Goal: Transaction & Acquisition: Subscribe to service/newsletter

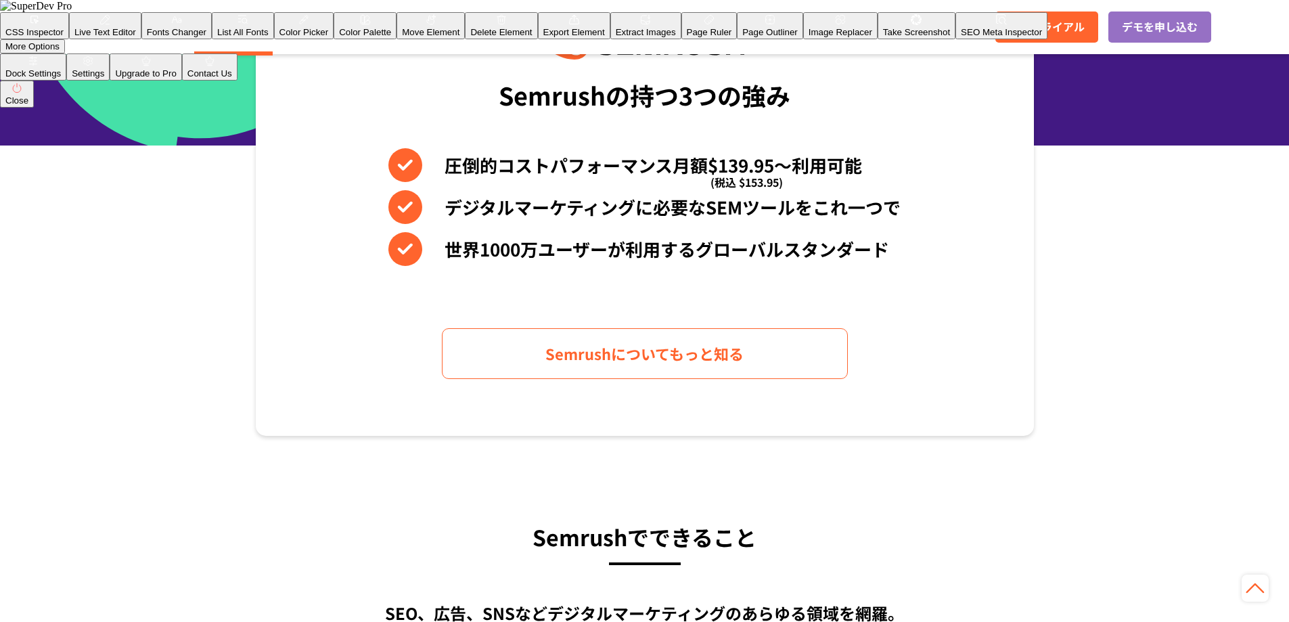
scroll to position [203, 0]
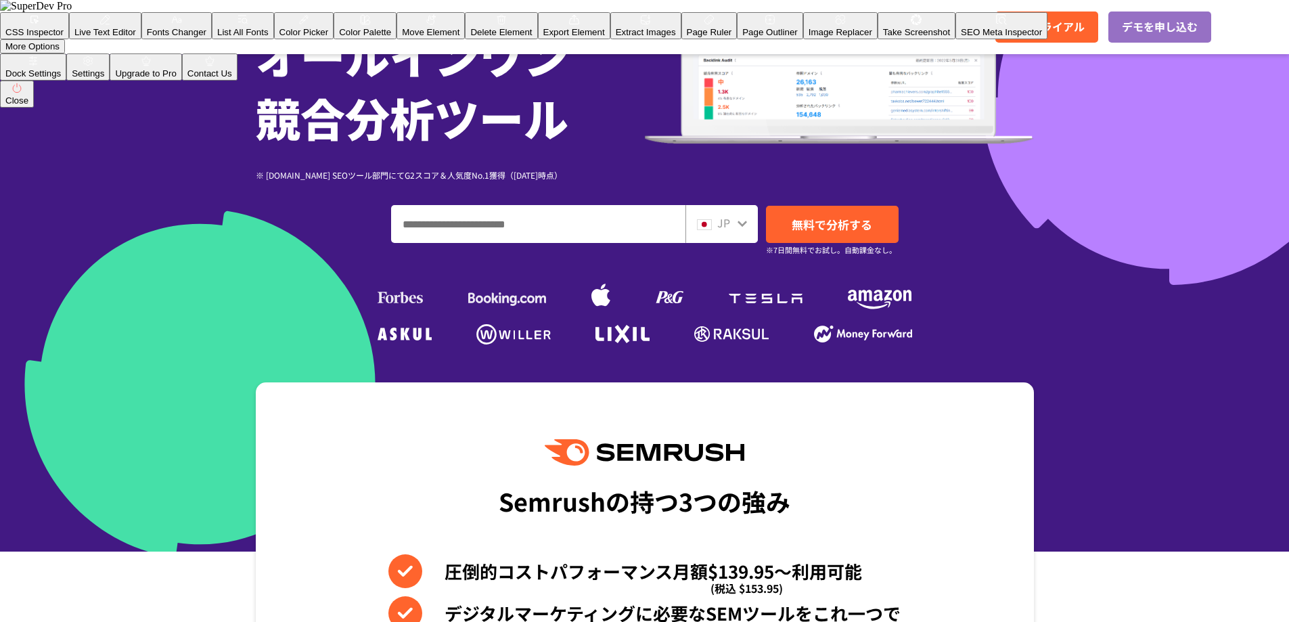
click at [112, 32] on icon ".cls {fill: #FF642D;}" at bounding box center [90, 28] width 153 height 15
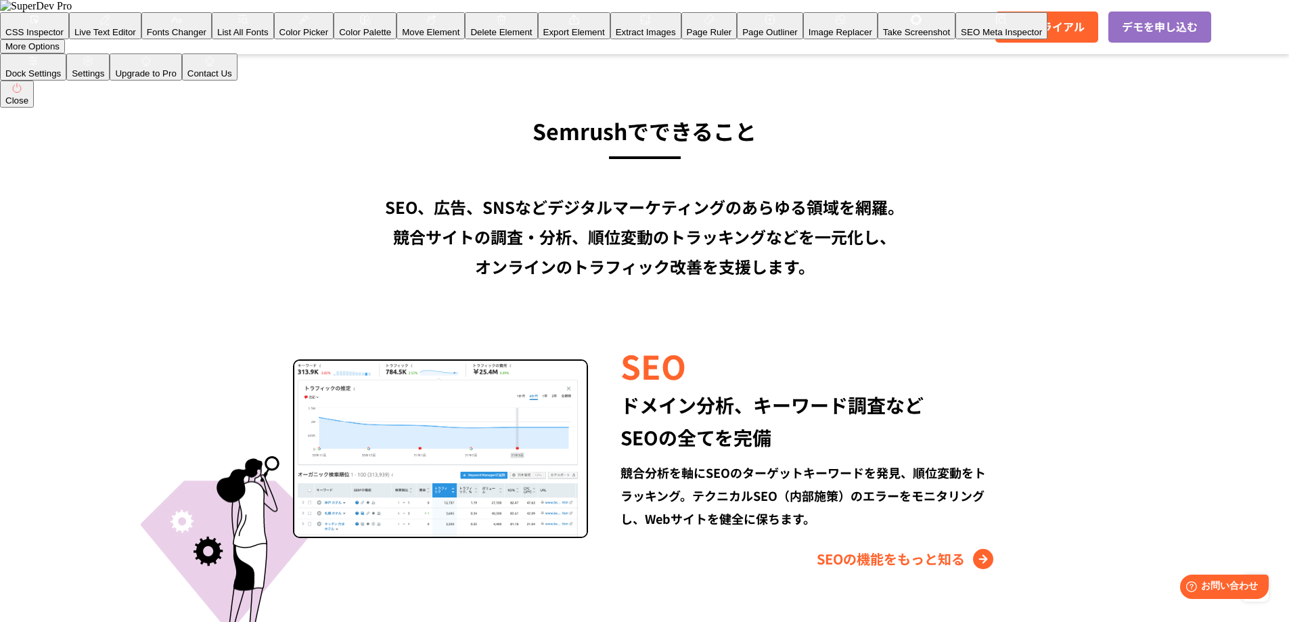
scroll to position [1083, 0]
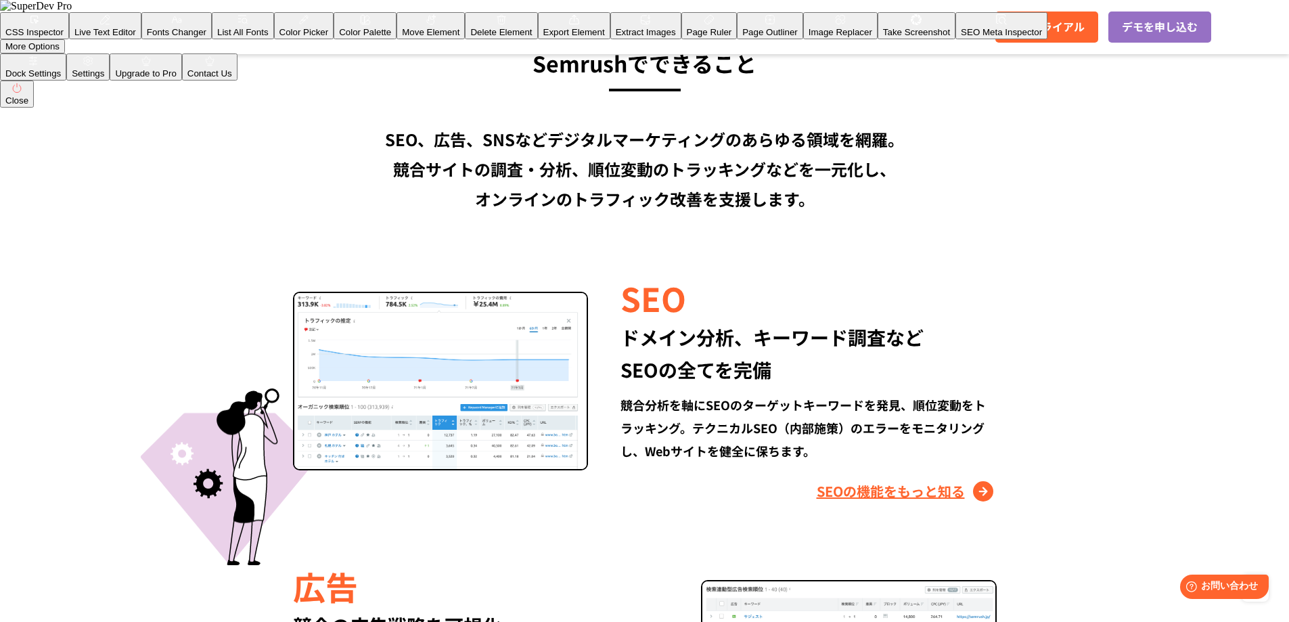
click at [900, 493] on link "SEOの機能をもっと知る" at bounding box center [907, 492] width 180 height 22
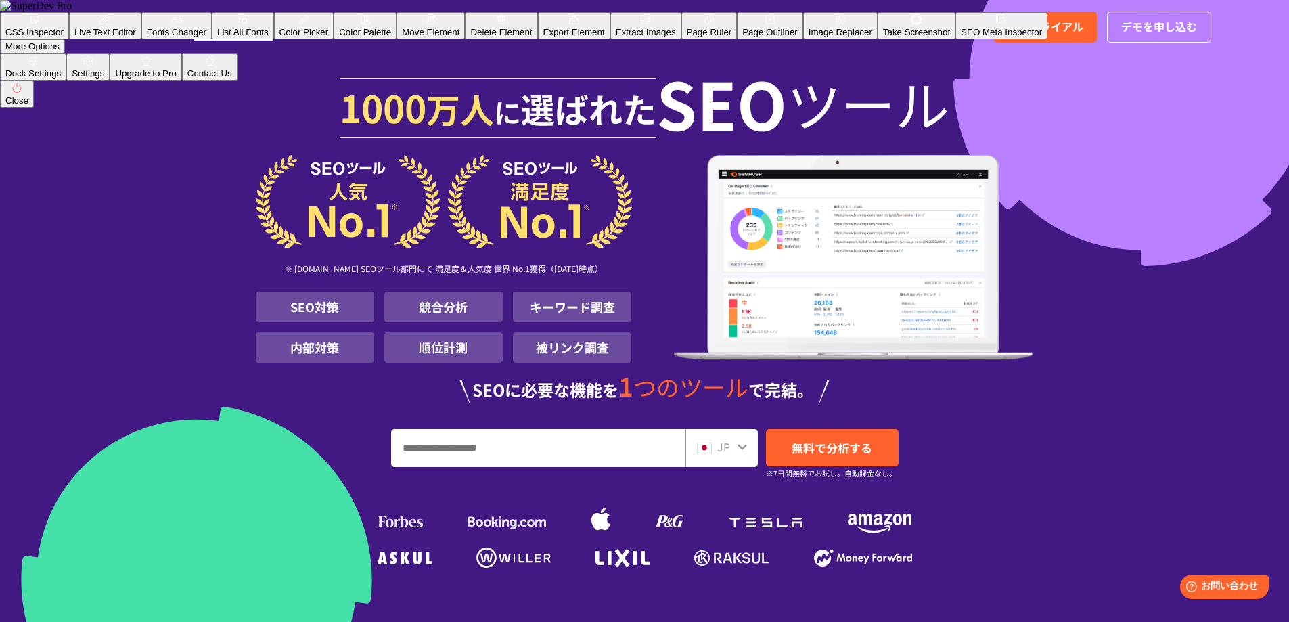
click at [251, 28] on link "Semrushとは" at bounding box center [233, 26] width 78 height 16
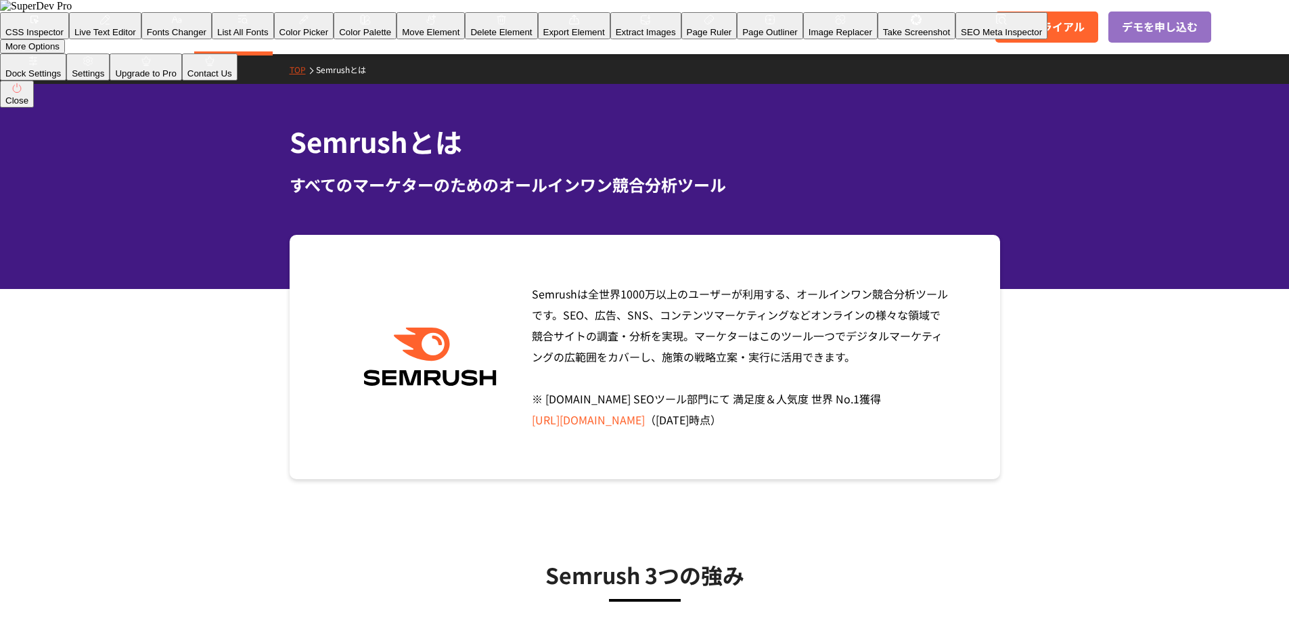
click at [893, 391] on div "Semrushは全世界[DATE]万以上のユーザーが利用する、オールインワン競合分析ツールです。SEO、広告、SNS、コンテンツマーケティングなどオンラインの…" at bounding box center [736, 357] width 429 height 147
click at [1069, 26] on span "無料トライアル" at bounding box center [1047, 27] width 76 height 18
click at [1021, 23] on span "無料トライアル" at bounding box center [1047, 27] width 76 height 18
click at [301, 24] on link "機能" at bounding box center [304, 26] width 24 height 16
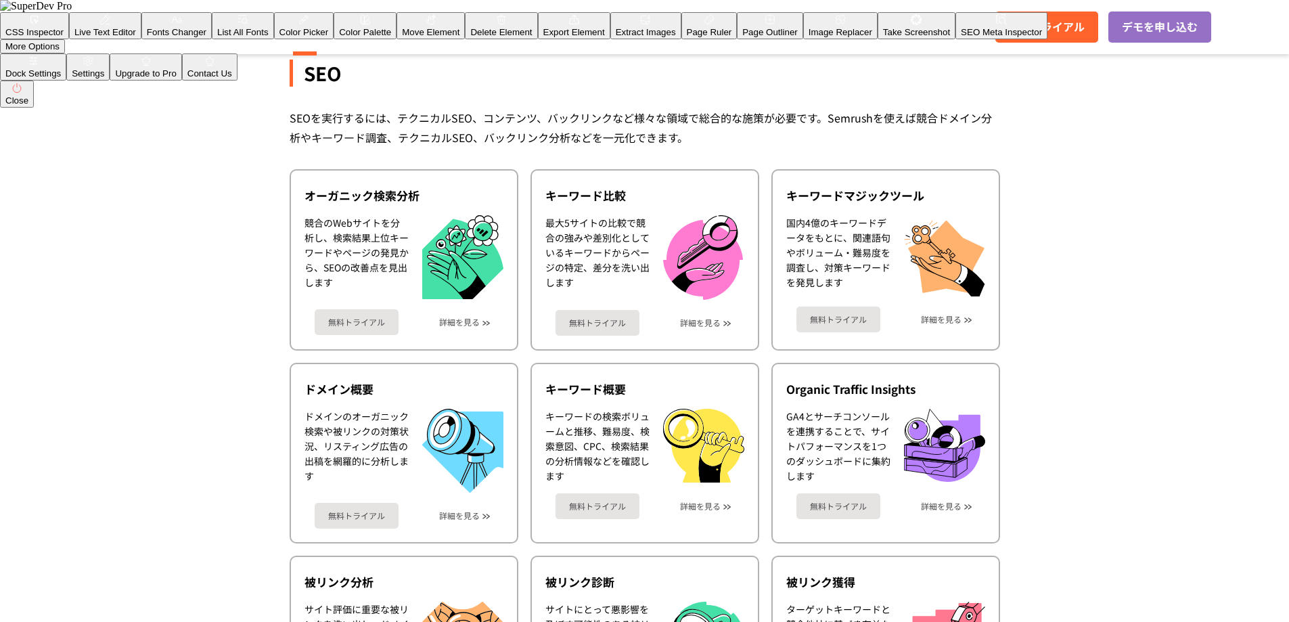
scroll to position [271, 0]
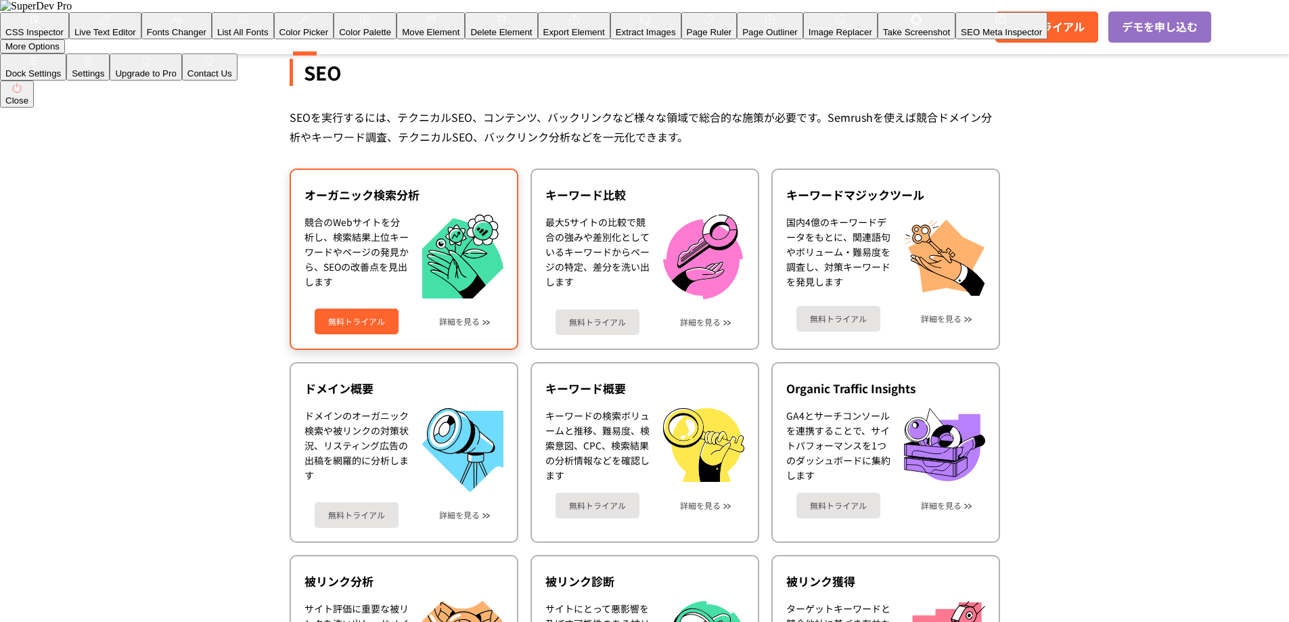
click at [456, 312] on div "無料トライアル 詳細を見る" at bounding box center [404, 316] width 199 height 36
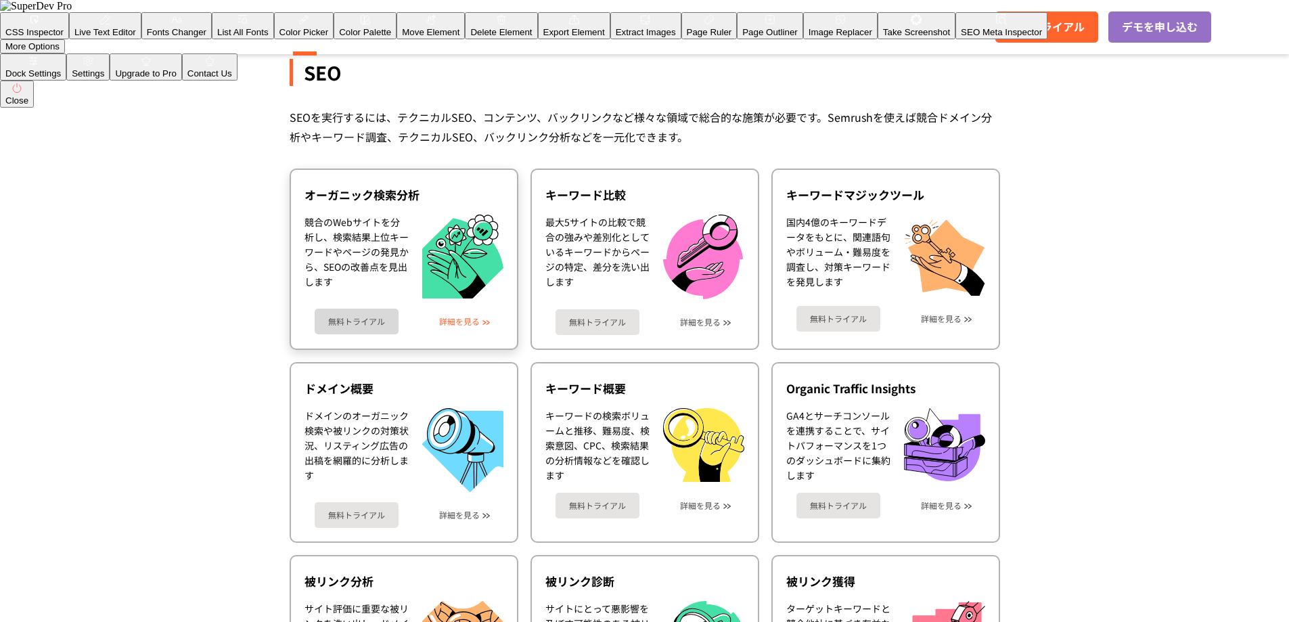
click at [459, 318] on link "詳細を見る" at bounding box center [459, 321] width 41 height 9
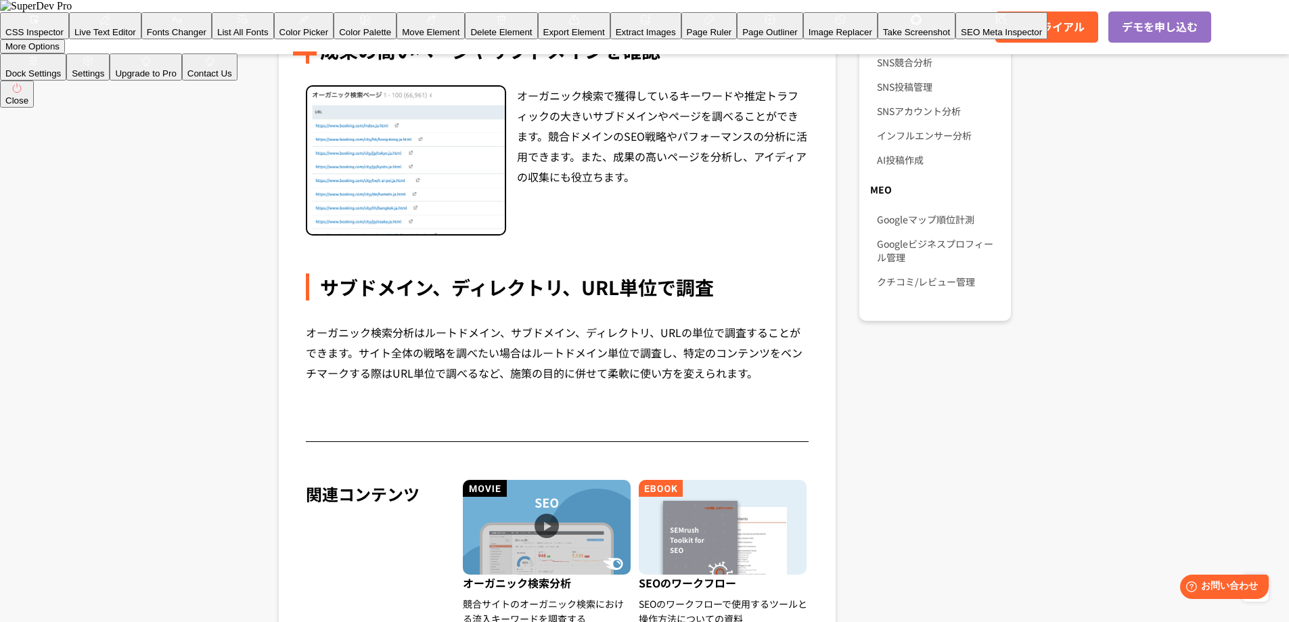
scroll to position [1286, 0]
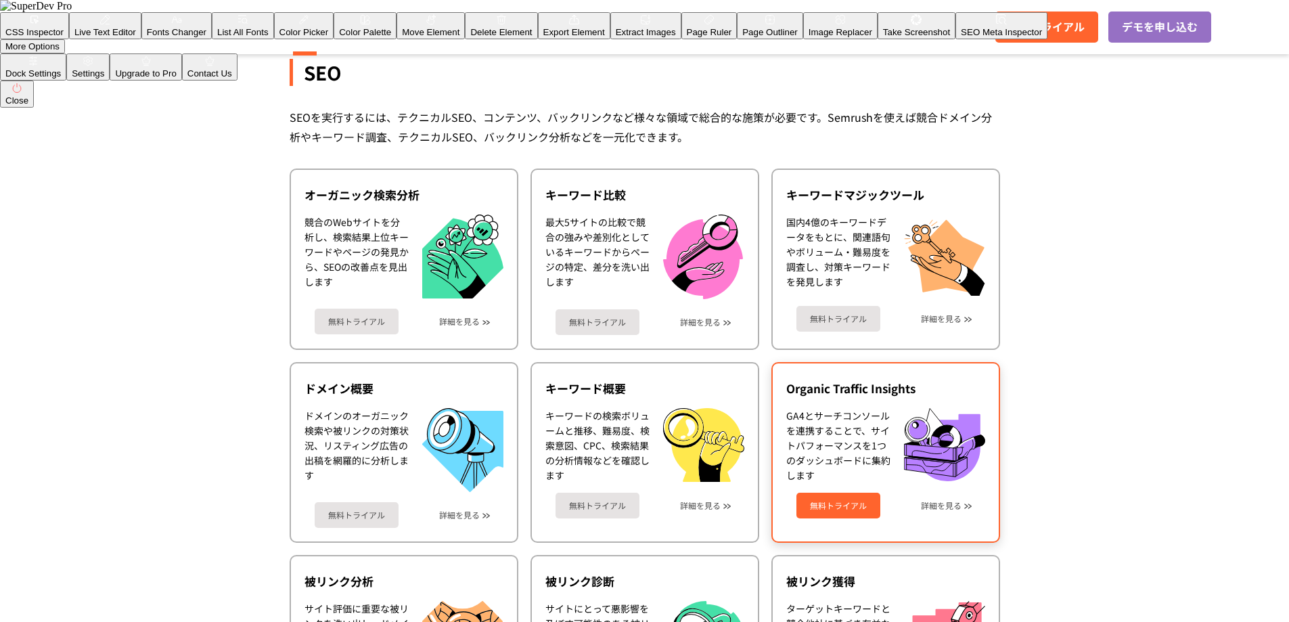
scroll to position [406, 0]
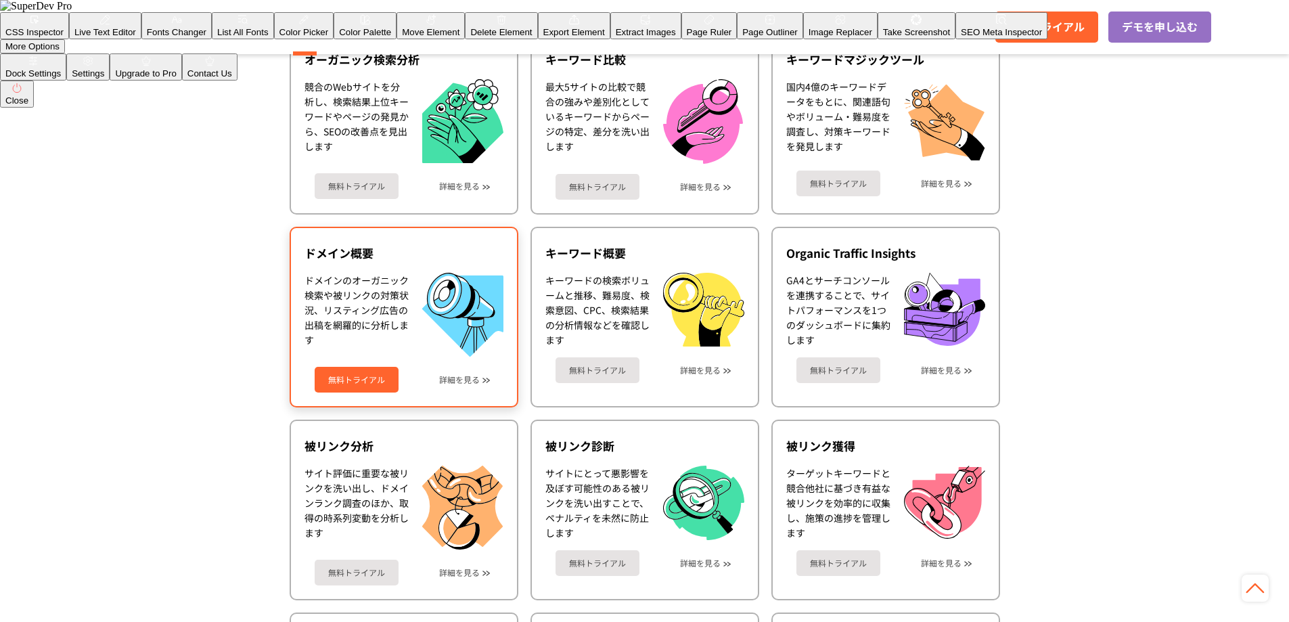
click at [460, 307] on img at bounding box center [462, 315] width 81 height 84
click at [474, 373] on div "無料トライアル 詳細を見る" at bounding box center [404, 375] width 199 height 36
click at [471, 380] on link "詳細を見る" at bounding box center [459, 379] width 41 height 9
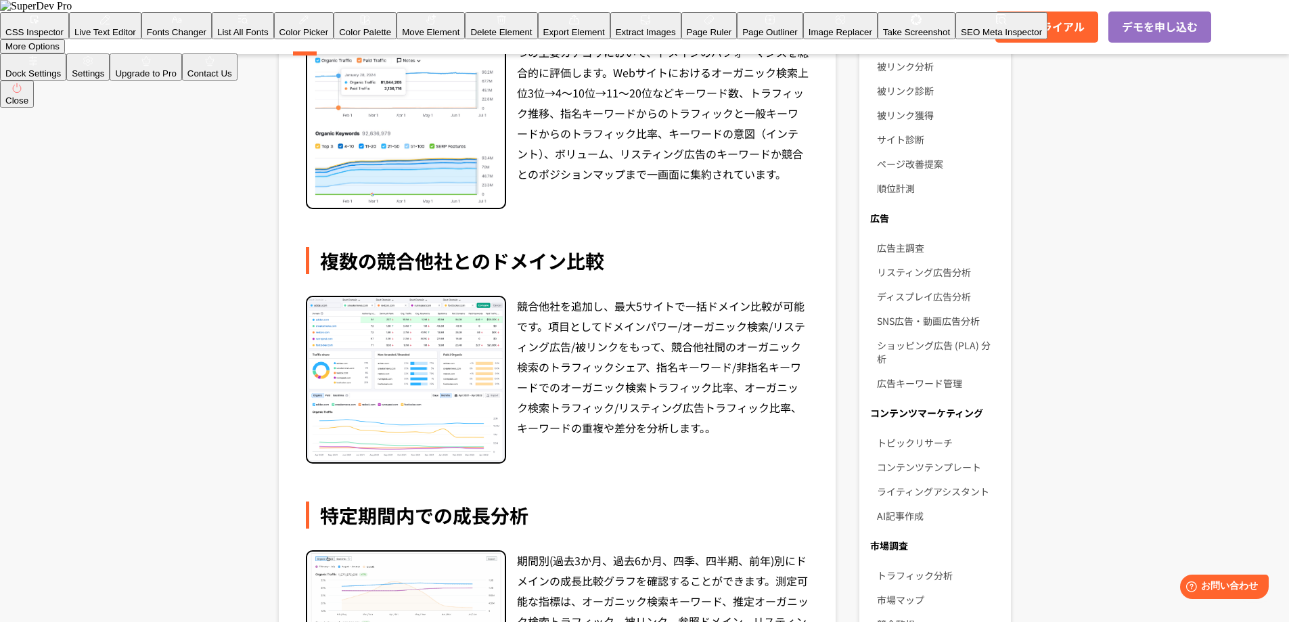
scroll to position [406, 0]
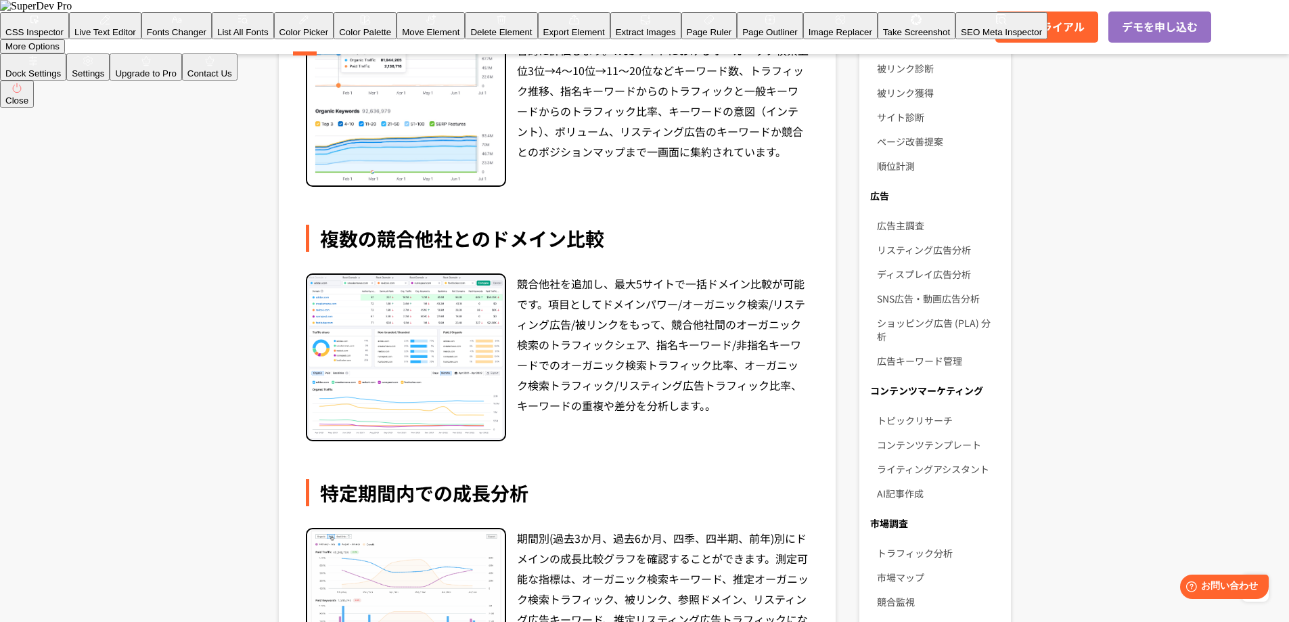
click at [414, 342] on img at bounding box center [406, 357] width 198 height 165
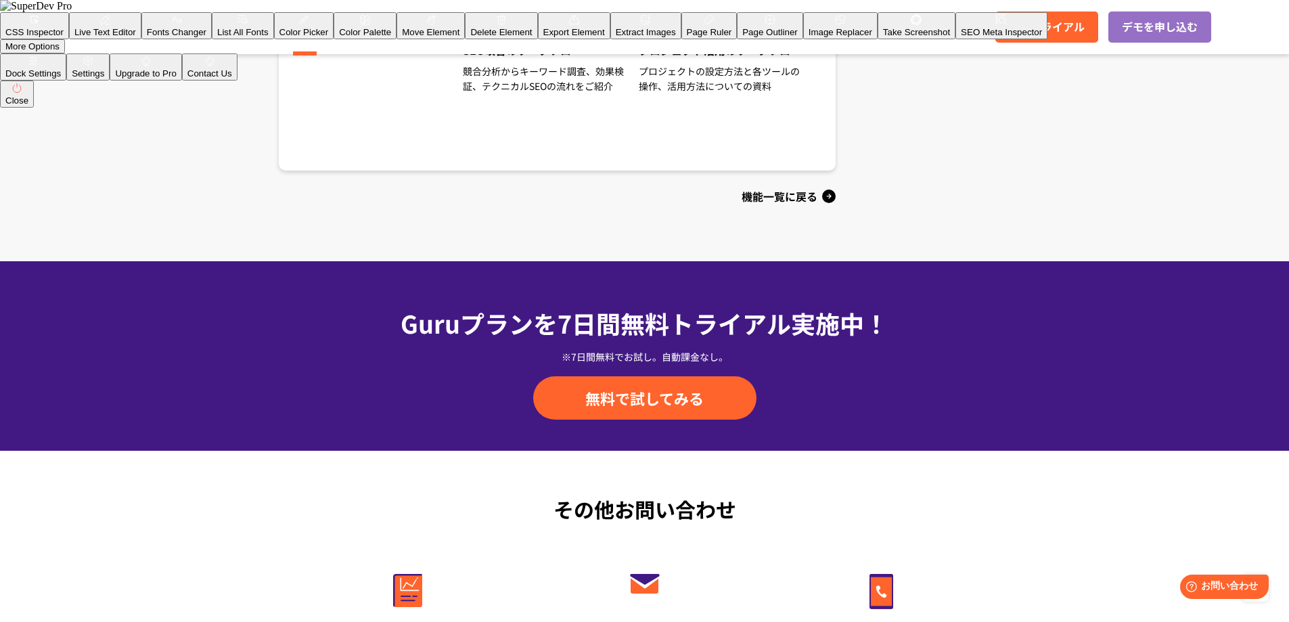
scroll to position [1557, 0]
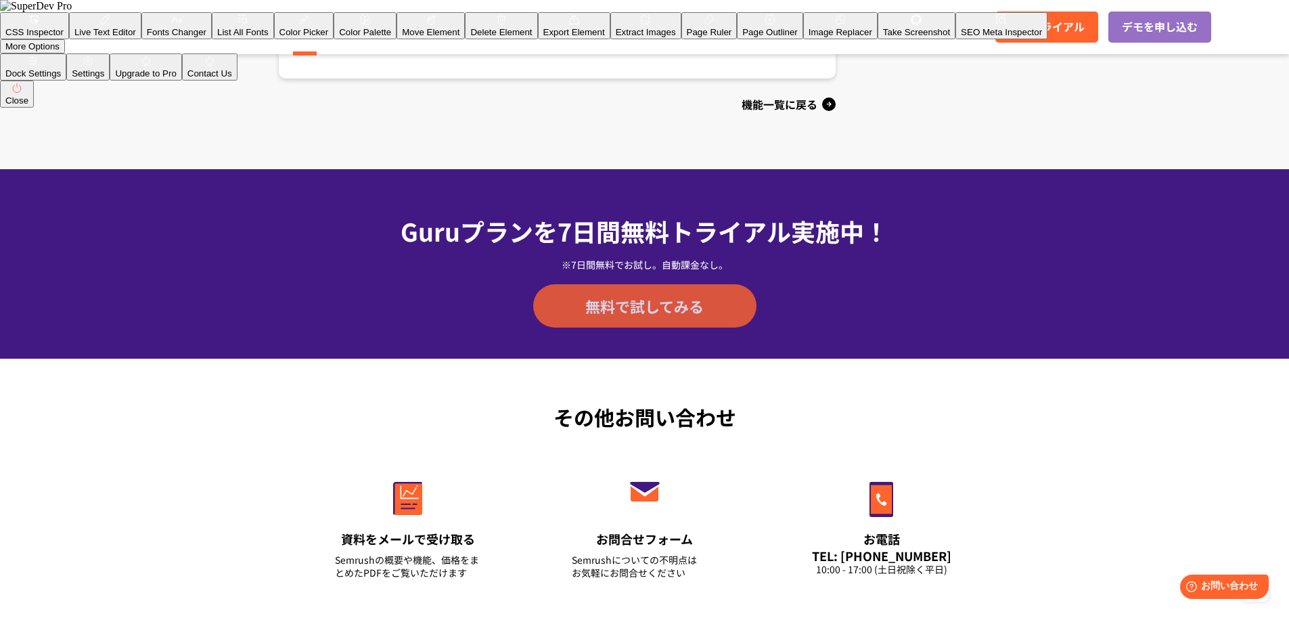
click at [675, 314] on span "無料で試してみる" at bounding box center [644, 306] width 118 height 20
click at [868, 296] on div "無料で試してみる" at bounding box center [645, 305] width 711 height 43
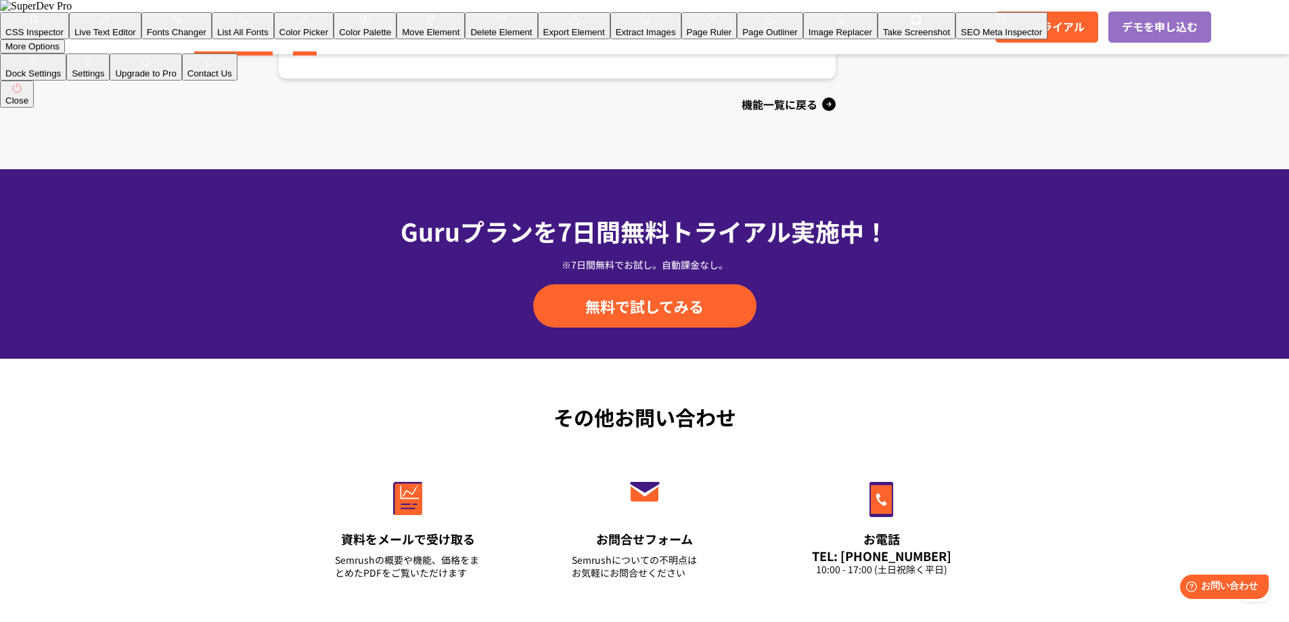
click at [259, 33] on link "Semrushとは" at bounding box center [233, 26] width 78 height 16
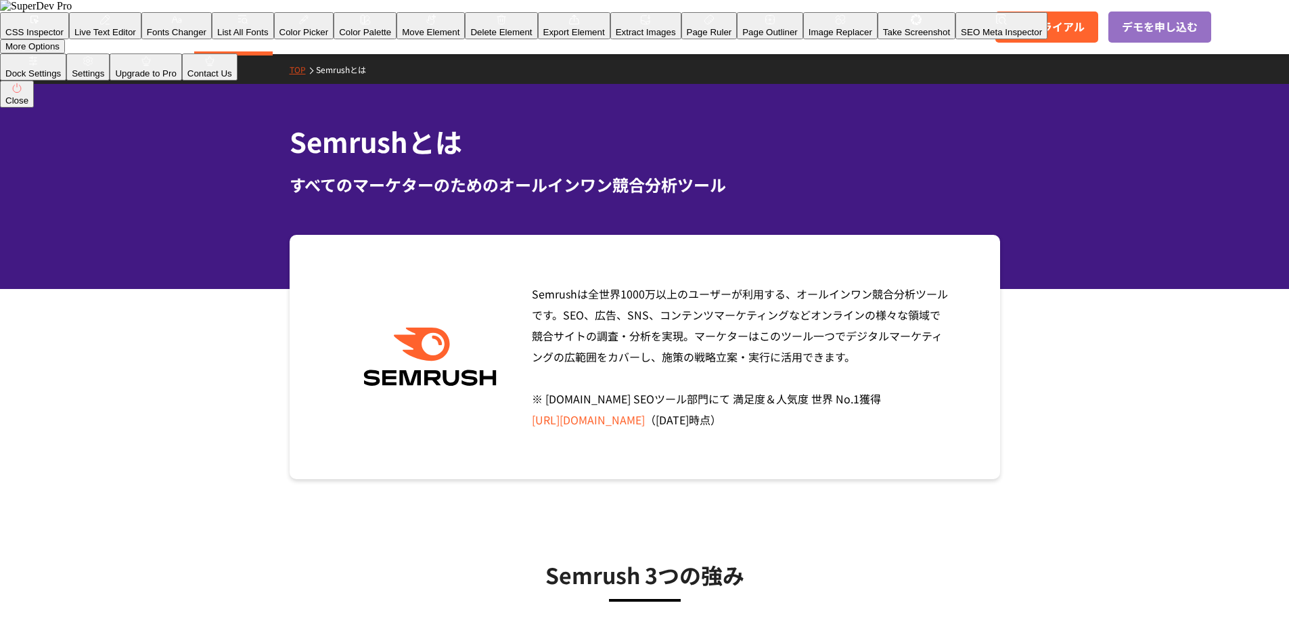
click at [600, 322] on span "Semrushは全世界[DATE]万以上のユーザーが利用する、オールインワン競合分析ツールです。SEO、広告、SNS、コンテンツマーケティングなどオンラインの…" at bounding box center [740, 357] width 416 height 142
click at [645, 420] on link "https://www.g2.com/categories/seo-tools" at bounding box center [588, 420] width 113 height 16
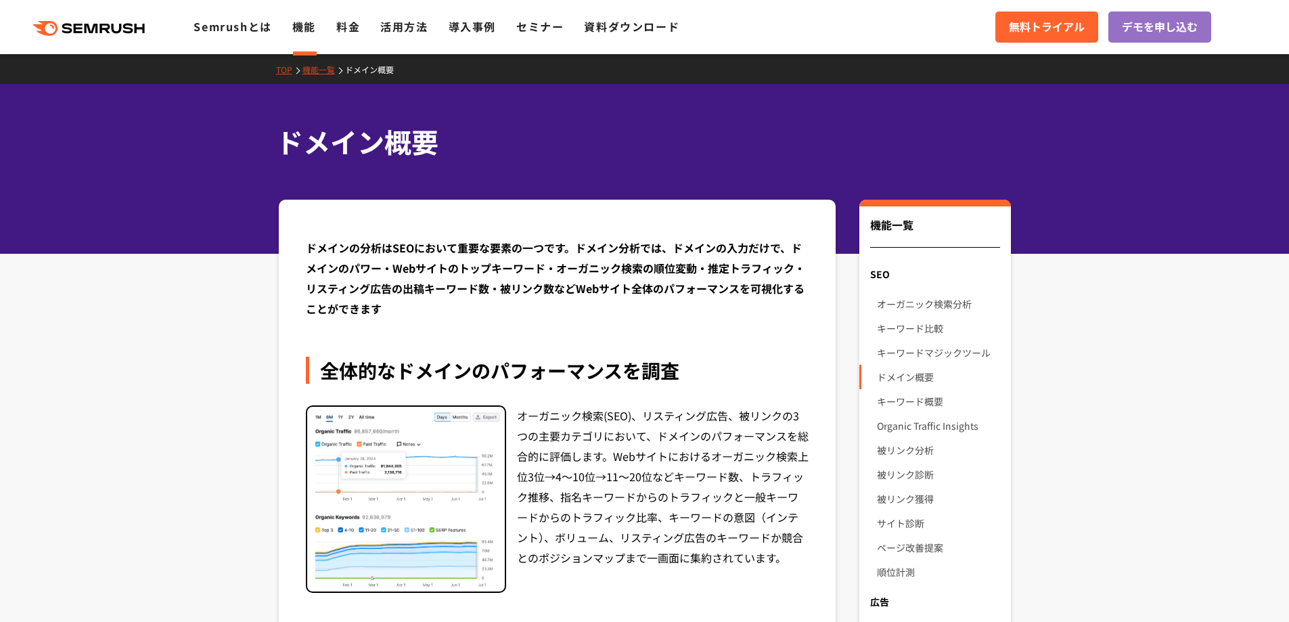
scroll to position [1506, 0]
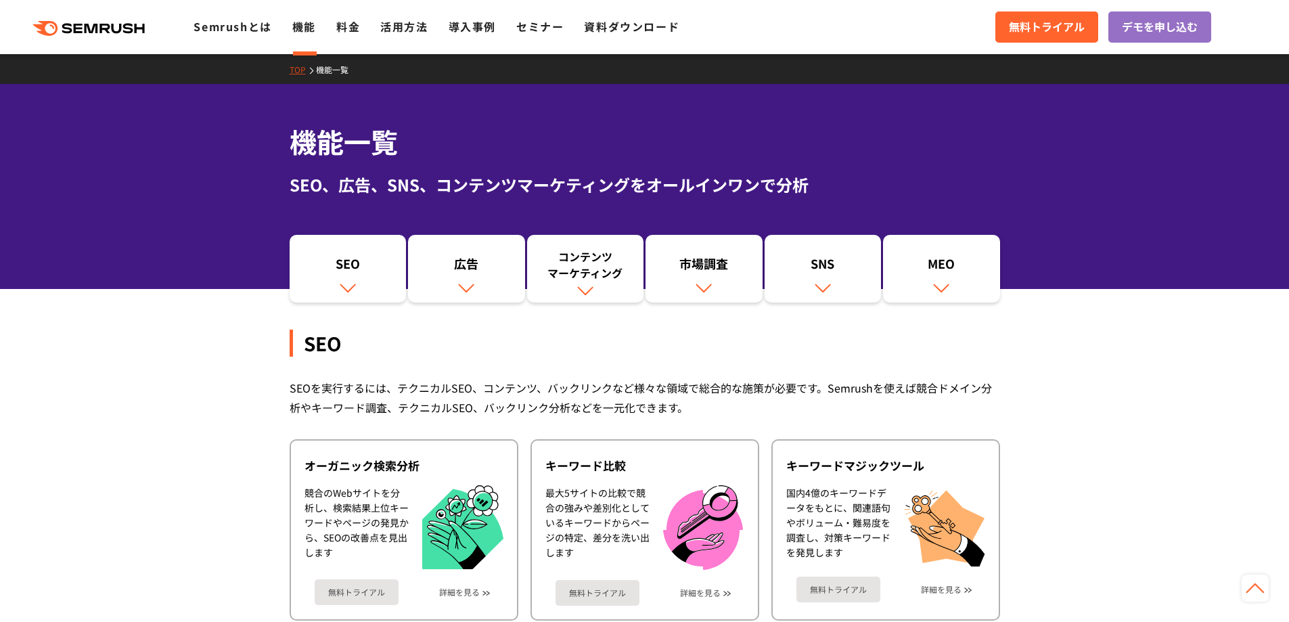
scroll to position [405, 0]
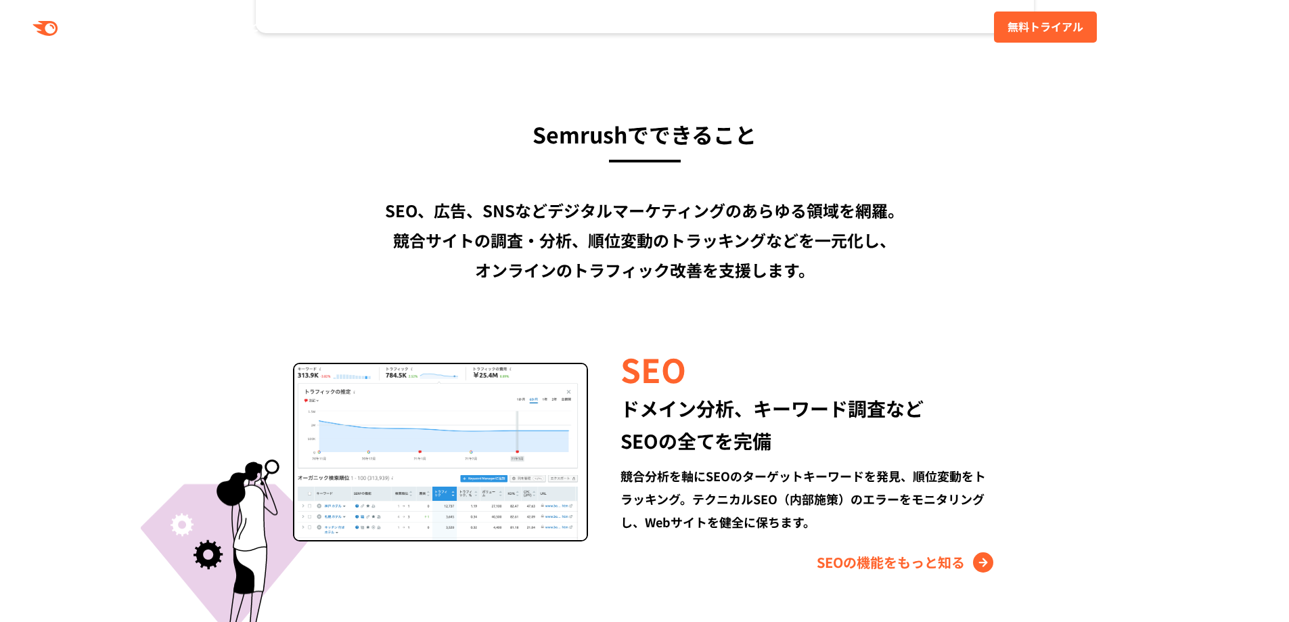
scroll to position [1012, 0]
